Goal: Task Accomplishment & Management: Use online tool/utility

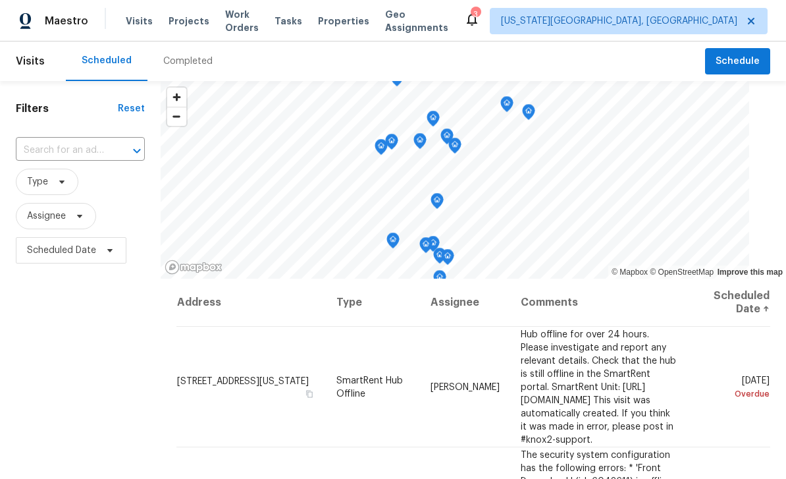
click at [302, 18] on span "Tasks" at bounding box center [289, 20] width 28 height 9
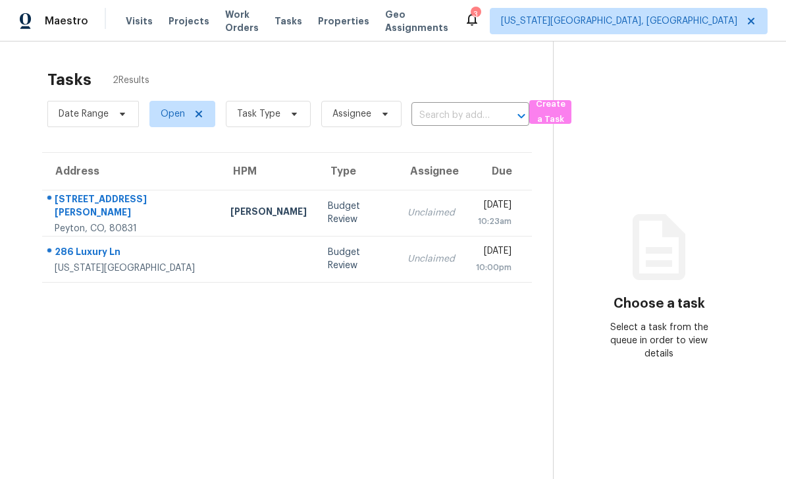
click at [68, 245] on div "286 Luxury Ln" at bounding box center [132, 253] width 155 height 16
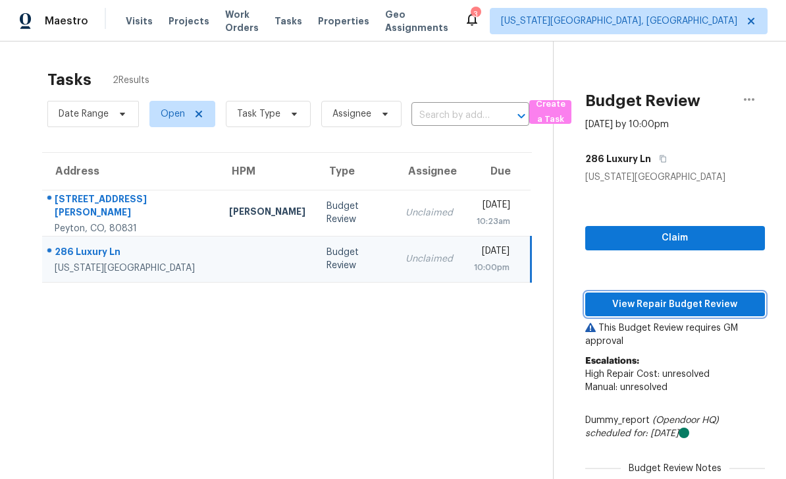
click at [697, 315] on button "View Repair Budget Review" at bounding box center [675, 304] width 180 height 24
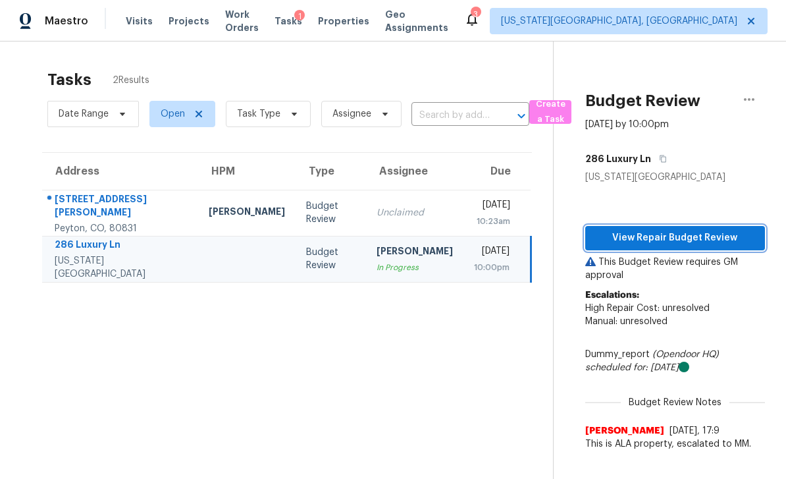
click at [700, 234] on span "View Repair Budget Review" at bounding box center [675, 238] width 159 height 16
click at [710, 239] on span "View Repair Budget Review" at bounding box center [675, 238] width 159 height 16
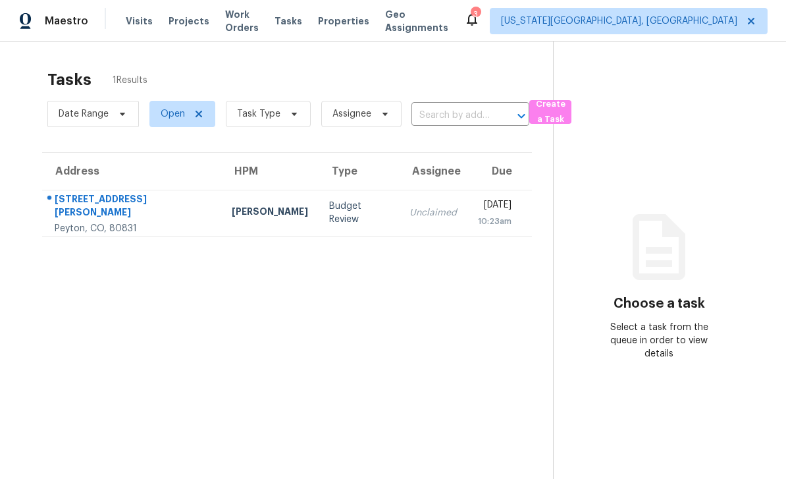
click at [77, 199] on div "[STREET_ADDRESS][PERSON_NAME]" at bounding box center [133, 207] width 156 height 30
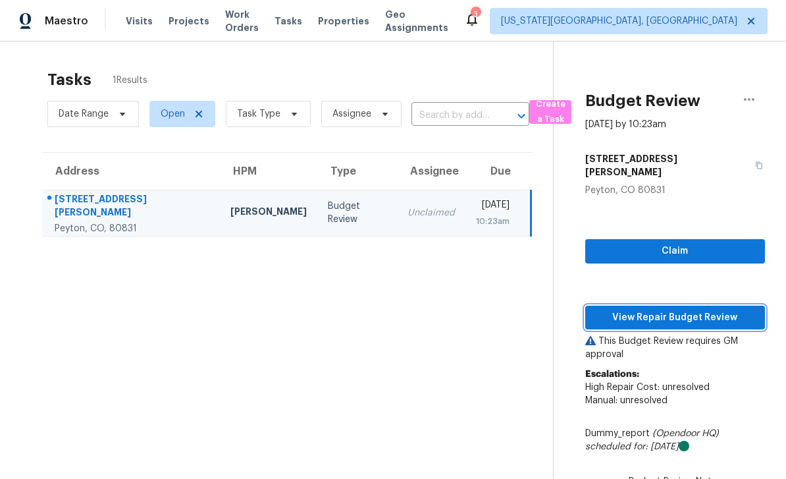
click at [689, 309] on span "View Repair Budget Review" at bounding box center [675, 317] width 159 height 16
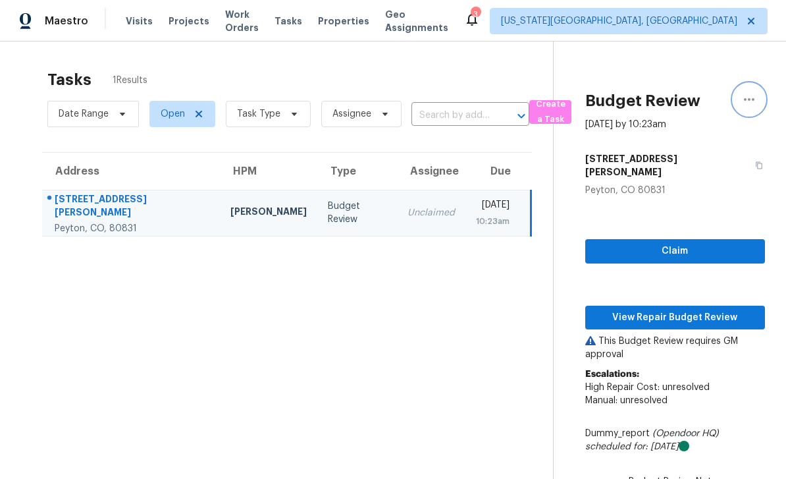
click at [753, 97] on icon "button" at bounding box center [749, 100] width 16 height 16
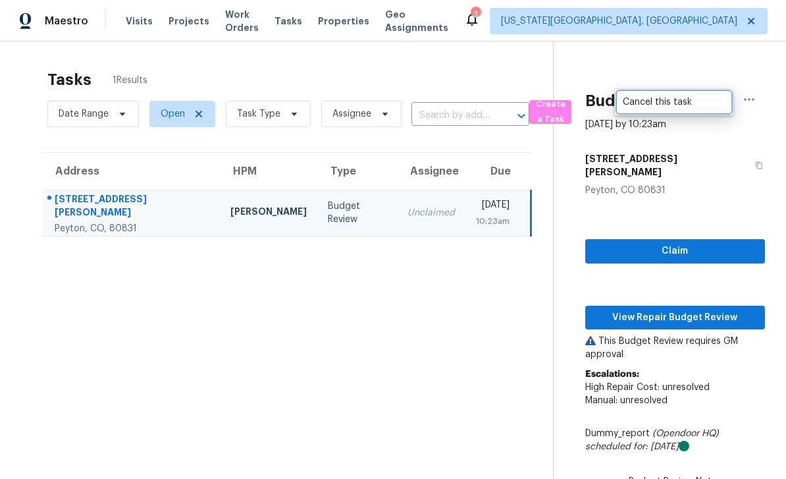
click at [654, 98] on div "Cancel this task" at bounding box center [674, 101] width 103 height 13
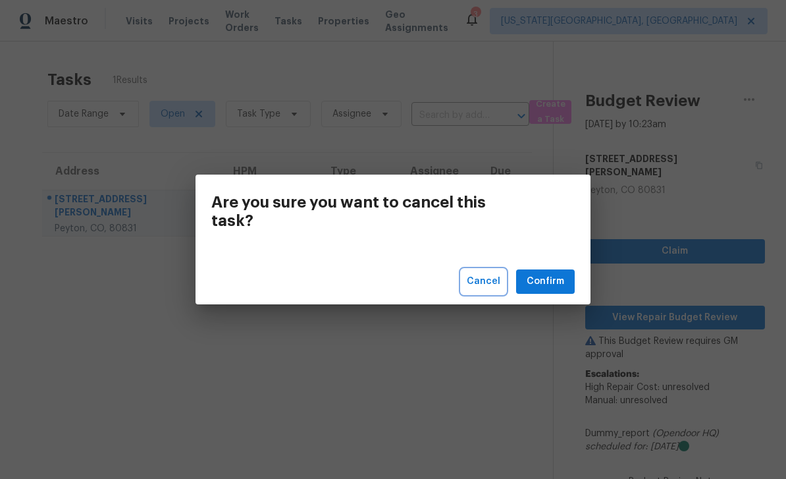
click at [492, 283] on span "Cancel" at bounding box center [484, 281] width 34 height 16
